Goal: Task Accomplishment & Management: Complete application form

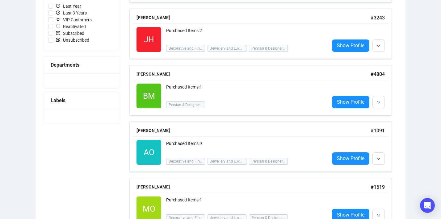
scroll to position [172, 0]
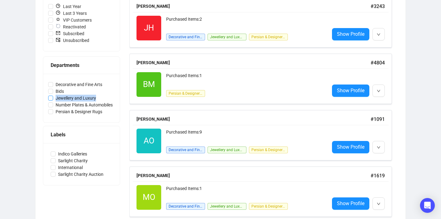
drag, startPoint x: 114, startPoint y: 98, endPoint x: 56, endPoint y: 99, distance: 57.5
click at [56, 99] on label "Jewellery and Luxury" at bounding box center [81, 98] width 67 height 7
copy span "Jewellery and Luxury"
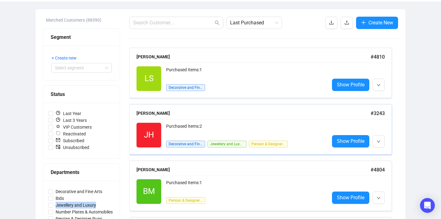
scroll to position [0, 0]
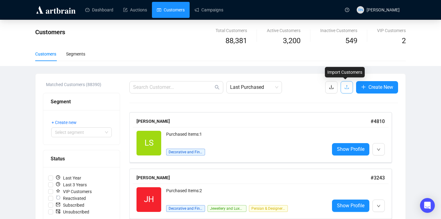
click at [348, 88] on button "button" at bounding box center [347, 87] width 12 height 12
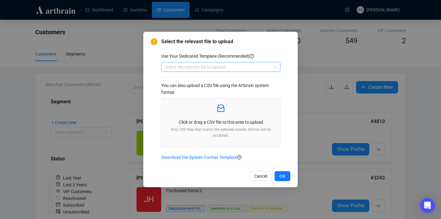
click at [192, 70] on input "search" at bounding box center [218, 66] width 106 height 9
click at [192, 80] on div "Customers" at bounding box center [220, 79] width 109 height 7
click at [195, 117] on div "Click or drag a CSV file to this area to upload Only CSV files that match the s…" at bounding box center [220, 122] width 109 height 39
